Goal: Navigation & Orientation: Find specific page/section

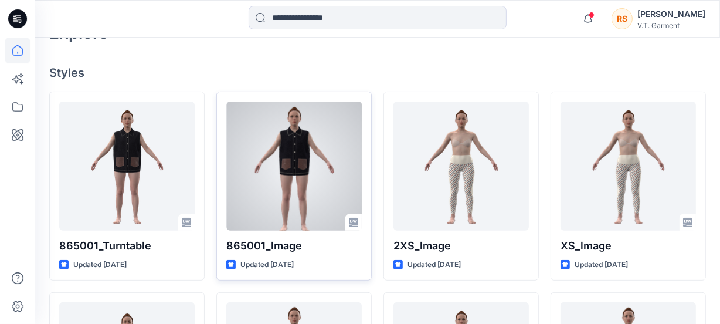
scroll to position [320, 0]
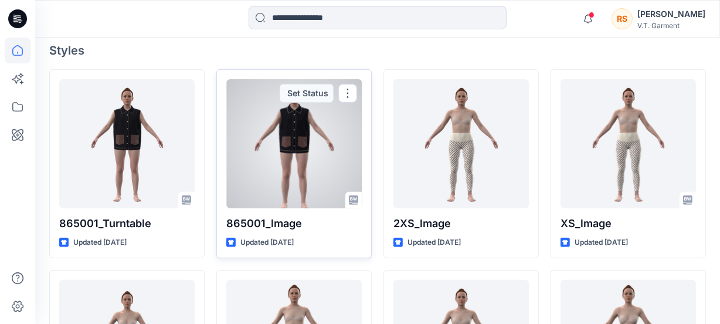
click at [293, 164] on div at bounding box center [293, 143] width 135 height 129
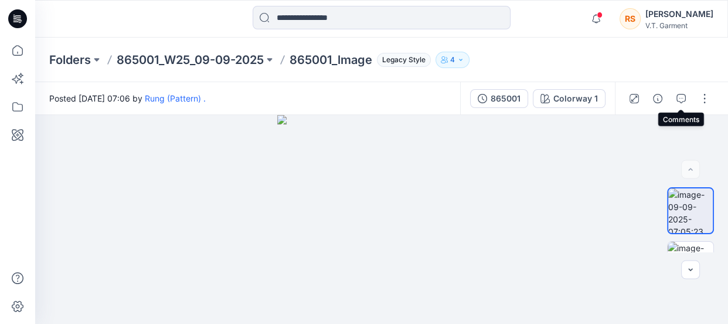
click at [679, 95] on icon "button" at bounding box center [681, 98] width 9 height 9
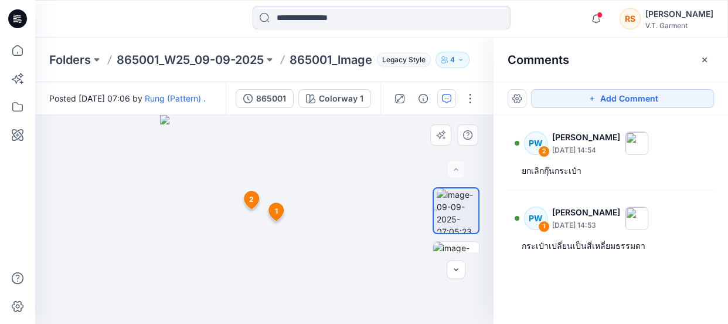
click at [137, 201] on div at bounding box center [264, 219] width 459 height 209
click at [144, 191] on div at bounding box center [264, 219] width 459 height 209
click at [127, 218] on div at bounding box center [264, 219] width 459 height 209
click at [125, 201] on div at bounding box center [264, 219] width 459 height 209
click at [633, 287] on div "Add Comment PW 2 Piraya Wattanopas [DATE] 14:54 ยกเลิกกุ๊นกระเป๋า PW 1 Piraya W…" at bounding box center [611, 203] width 235 height 242
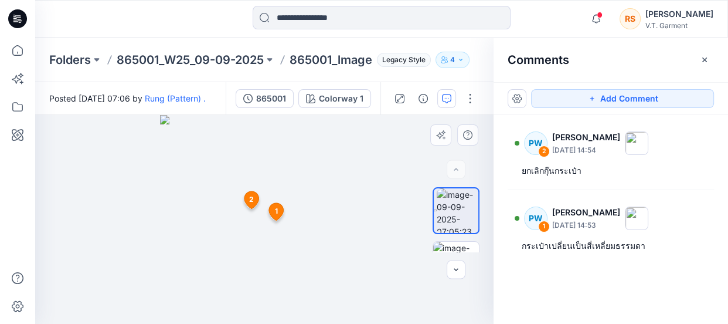
click at [121, 217] on div at bounding box center [264, 219] width 459 height 209
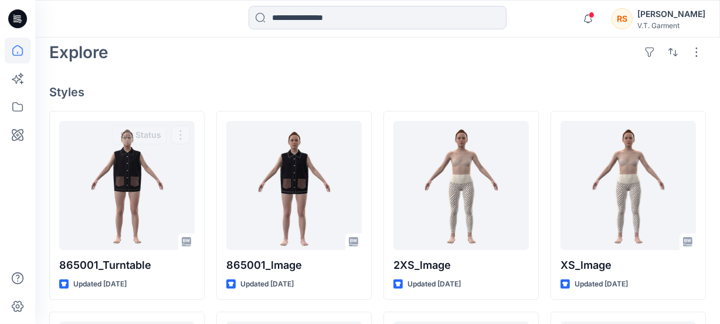
scroll to position [266, 0]
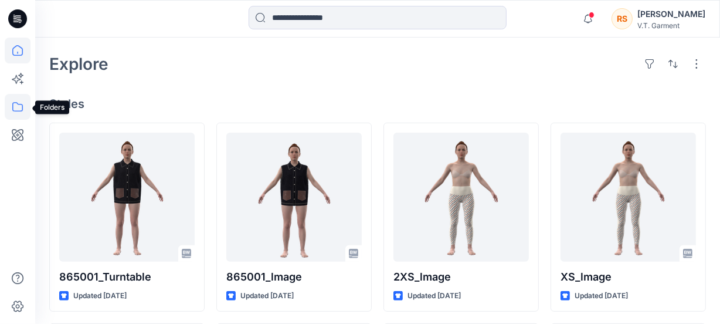
click at [18, 110] on icon at bounding box center [18, 107] width 26 height 26
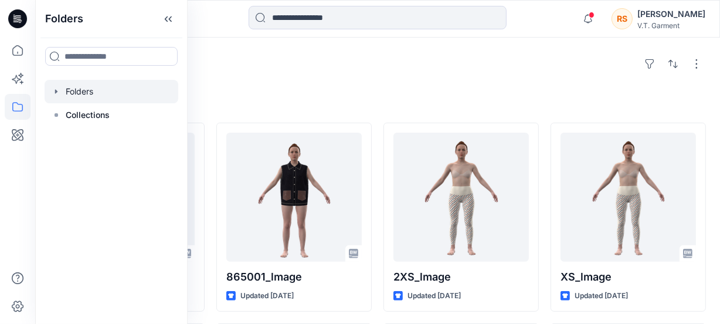
click at [76, 89] on div at bounding box center [112, 91] width 134 height 23
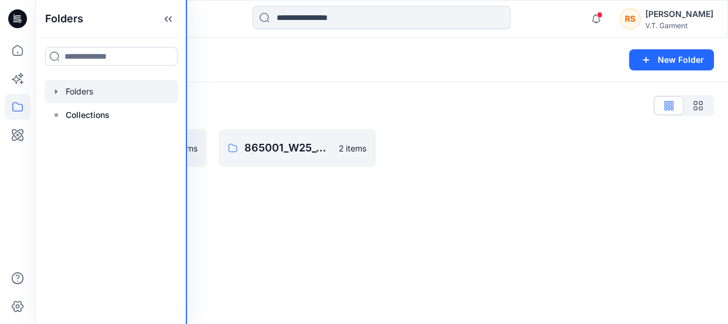
drag, startPoint x: 185, startPoint y: 195, endPoint x: 129, endPoint y: 202, distance: 56.7
click at [129, 202] on div "Folders Folders Collections" at bounding box center [111, 162] width 152 height 324
click at [324, 222] on div "Folders New Folder Folders List 831025P_W25_01/09/2025 0 items 865001_W25_09-09…" at bounding box center [381, 181] width 693 height 286
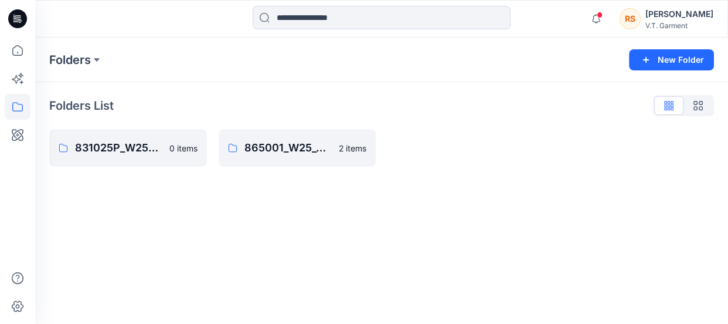
click at [473, 240] on div "Folders New Folder Folders List 831025P_W25_01/09/2025 0 items 865001_W25_09-09…" at bounding box center [381, 181] width 693 height 286
click at [373, 251] on div "Folders New Folder Folders List 831025P_W25_01/09/2025 0 items 865001_W25_09-09…" at bounding box center [381, 181] width 693 height 286
click at [311, 268] on div "Folders New Folder Folders List 831025P_W25_01/09/2025 0 items 865001_W25_09-09…" at bounding box center [381, 181] width 693 height 286
click at [416, 247] on div "Folders New Folder Folders List 831025P_W25_01/09/2025 0 items 865001_W25_09-09…" at bounding box center [381, 181] width 693 height 286
click at [348, 247] on div "Folders New Folder Folders List 831025P_W25_01/09/2025 0 items 865001_W25_09-09…" at bounding box center [381, 181] width 693 height 286
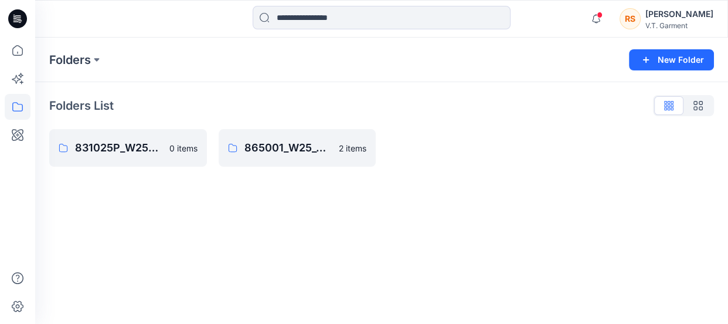
click at [246, 266] on div "Folders New Folder Folders List 831025P_W25_01/09/2025 0 items 865001_W25_09-09…" at bounding box center [381, 181] width 693 height 286
click at [381, 245] on div "Folders New Folder Folders List 831025P_W25_01/09/2025 0 items 865001_W25_09-09…" at bounding box center [381, 181] width 693 height 286
click at [313, 240] on div "Folders New Folder Folders List 831025P_W25_01/09/2025 0 items 865001_W25_09-09…" at bounding box center [381, 181] width 693 height 286
click at [293, 255] on div "Folders New Folder Folders List 831025P_W25_01/09/2025 0 items 865001_W25_09-09…" at bounding box center [381, 181] width 693 height 286
click at [338, 246] on div "Folders New Folder Folders List 831025P_W25_01/09/2025 0 items 865001_W25_09-09…" at bounding box center [381, 181] width 693 height 286
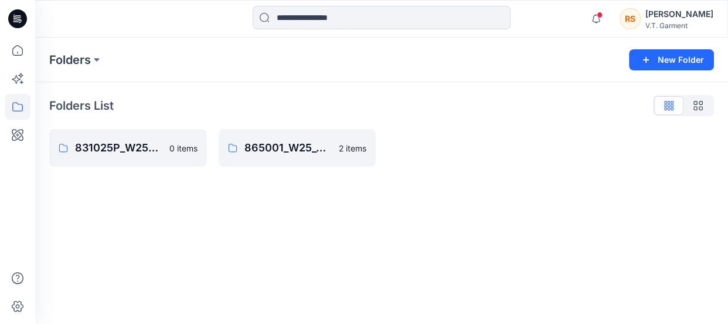
drag, startPoint x: 444, startPoint y: 223, endPoint x: 375, endPoint y: 247, distance: 72.9
click at [444, 223] on div "Folders New Folder Folders List 831025P_W25_01/09/2025 0 items 865001_W25_09-09…" at bounding box center [381, 181] width 693 height 286
click at [343, 261] on div "Folders New Folder Folders List 831025P_W25_01/09/2025 0 items 865001_W25_09-09…" at bounding box center [381, 181] width 693 height 286
click at [354, 256] on div "Folders New Folder Folders List 831025P_W25_01/09/2025 0 items 865001_W25_09-09…" at bounding box center [381, 181] width 693 height 286
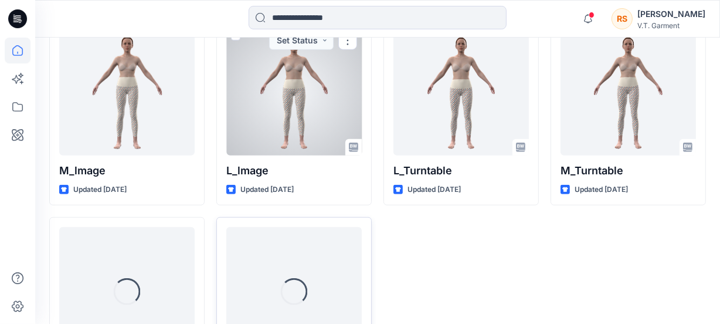
scroll to position [870, 0]
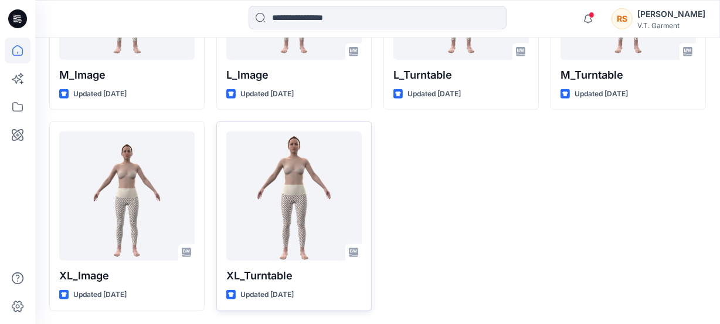
drag, startPoint x: 553, startPoint y: 228, endPoint x: 523, endPoint y: 239, distance: 31.7
drag, startPoint x: 523, startPoint y: 239, endPoint x: 532, endPoint y: 233, distance: 10.9
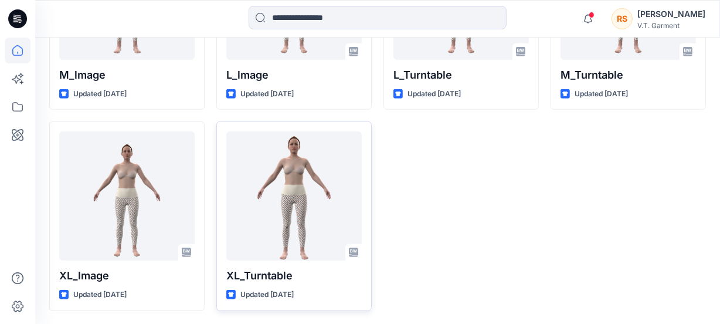
drag, startPoint x: 474, startPoint y: 212, endPoint x: 434, endPoint y: 232, distance: 44.3
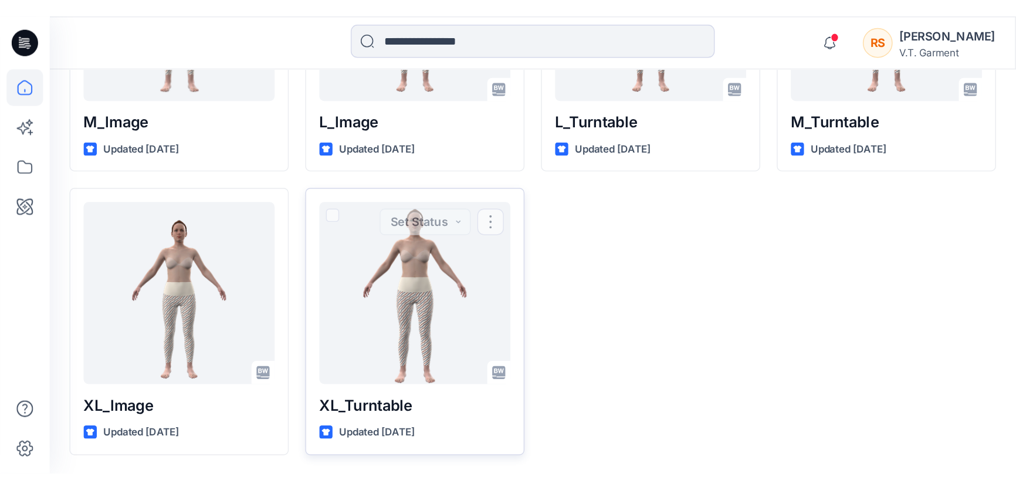
scroll to position [705, 0]
